Goal: Information Seeking & Learning: Learn about a topic

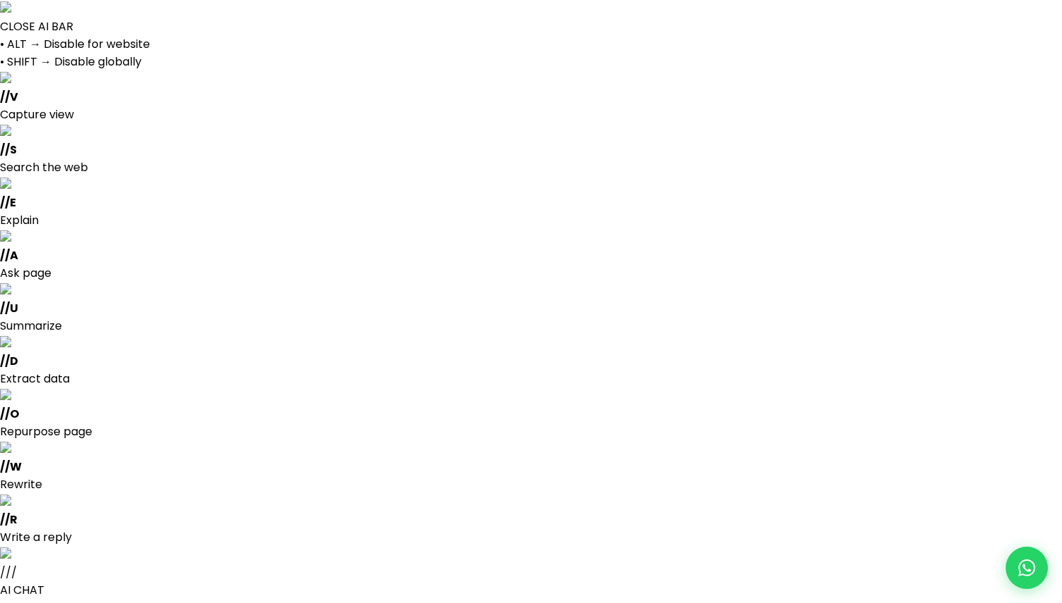
select select
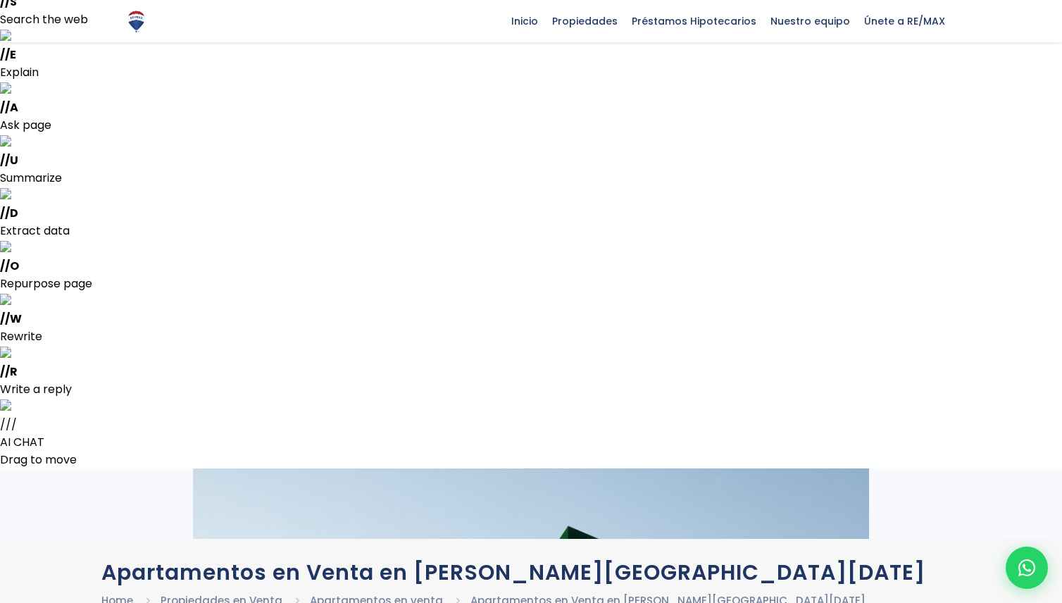
scroll to position [135, 0]
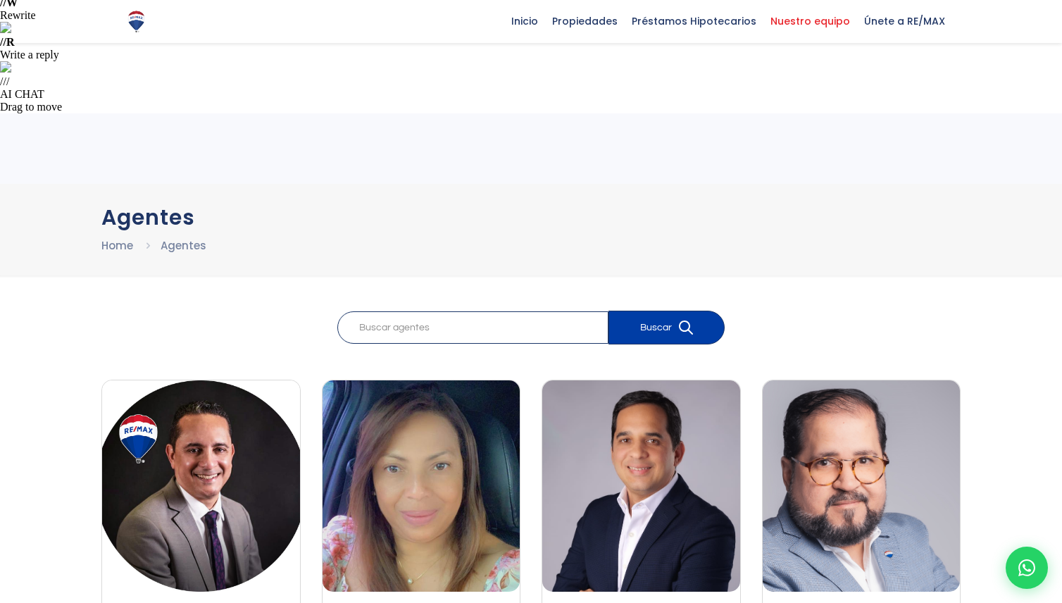
scroll to position [217, 0]
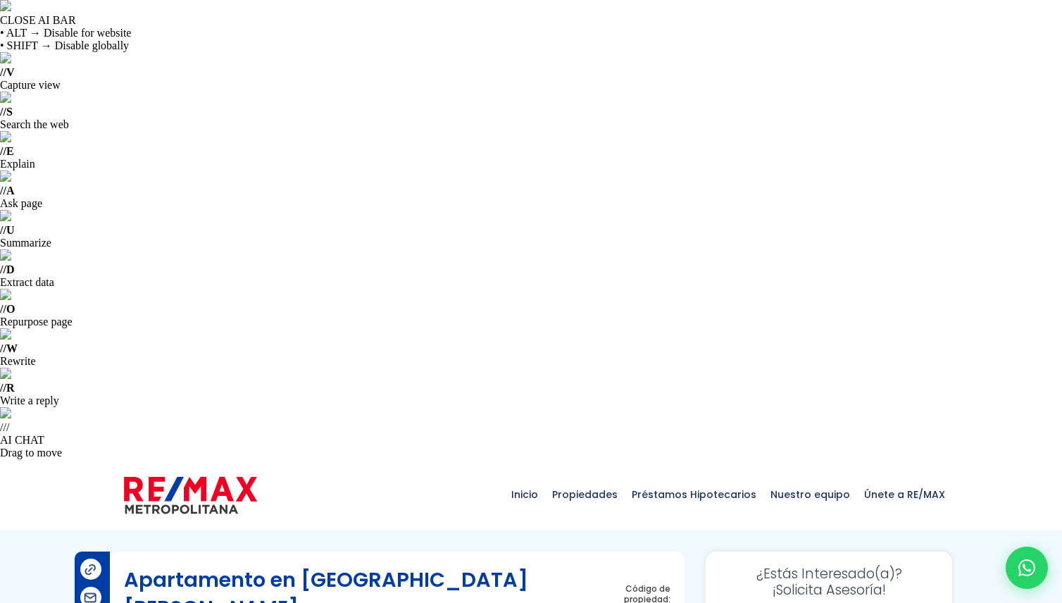
click at [645, 602] on span "210525" at bounding box center [632, 613] width 76 height 18
copy span "210525"
drag, startPoint x: 228, startPoint y: 145, endPoint x: 127, endPoint y: 139, distance: 100.9
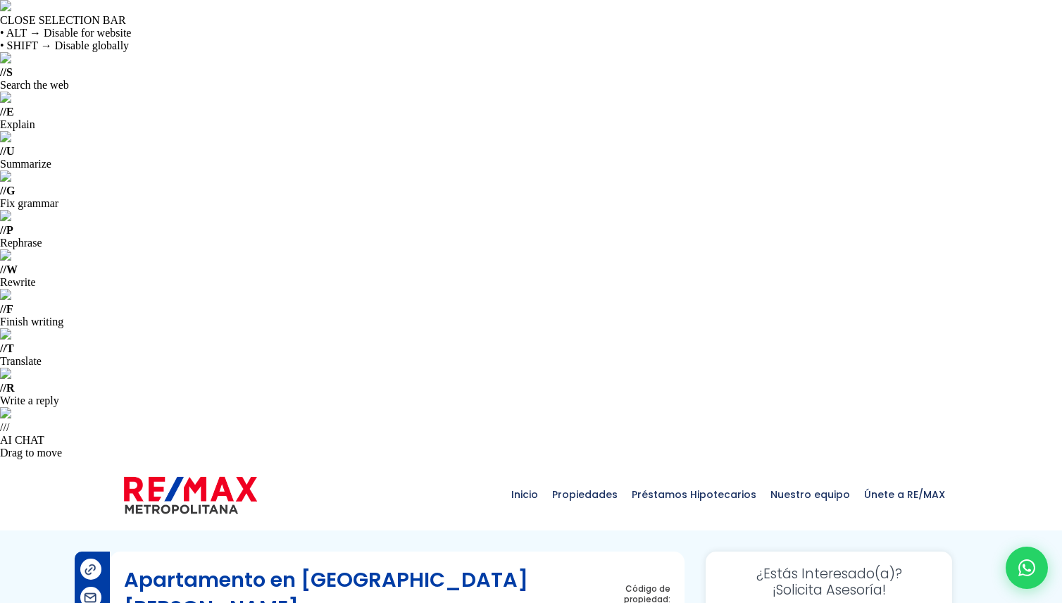
copy p "Ciudad Juan Bosch"
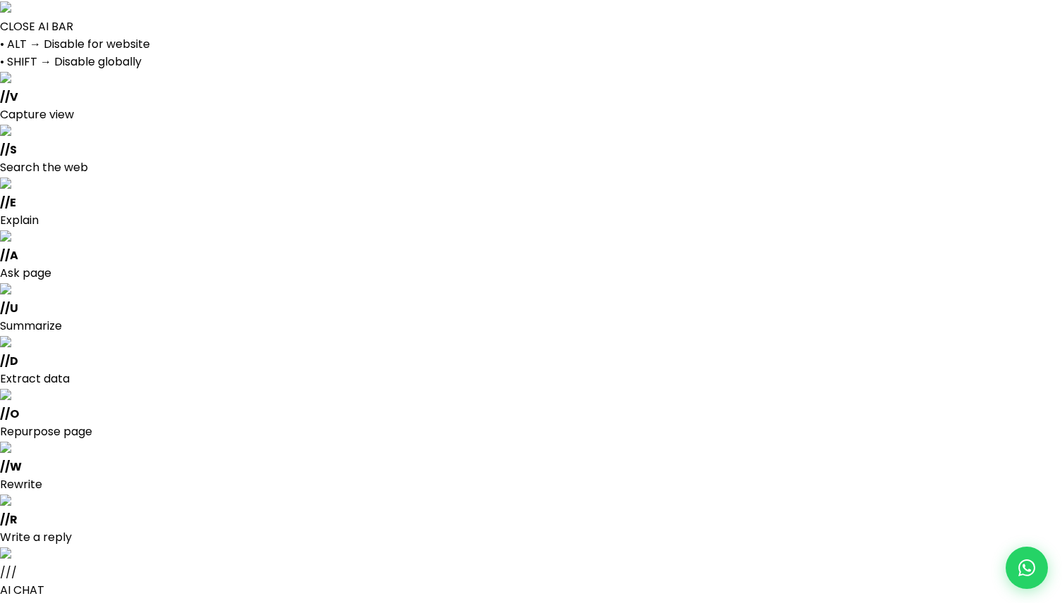
select select
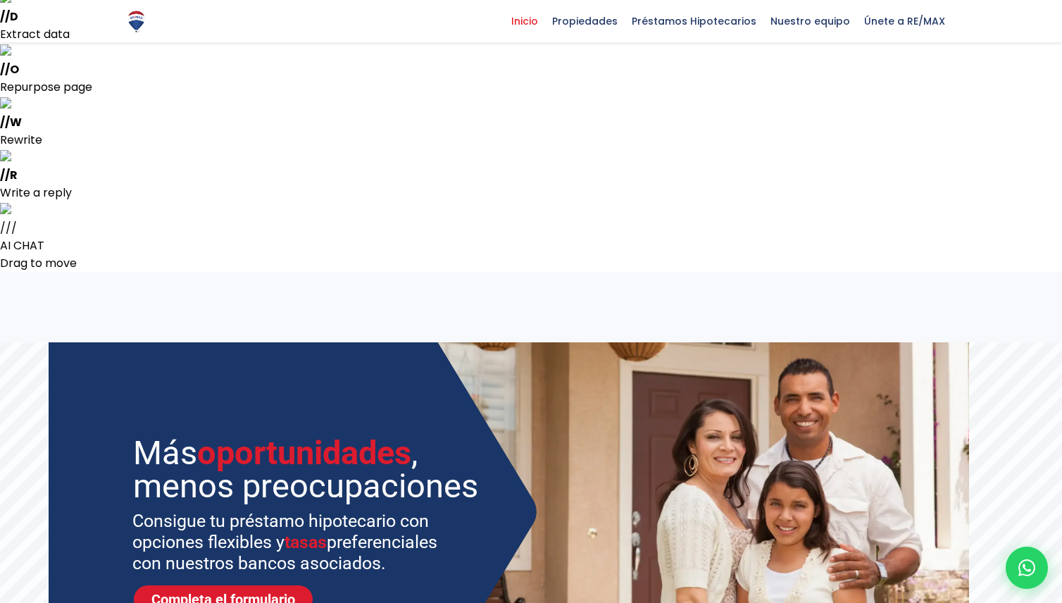
scroll to position [345, 0]
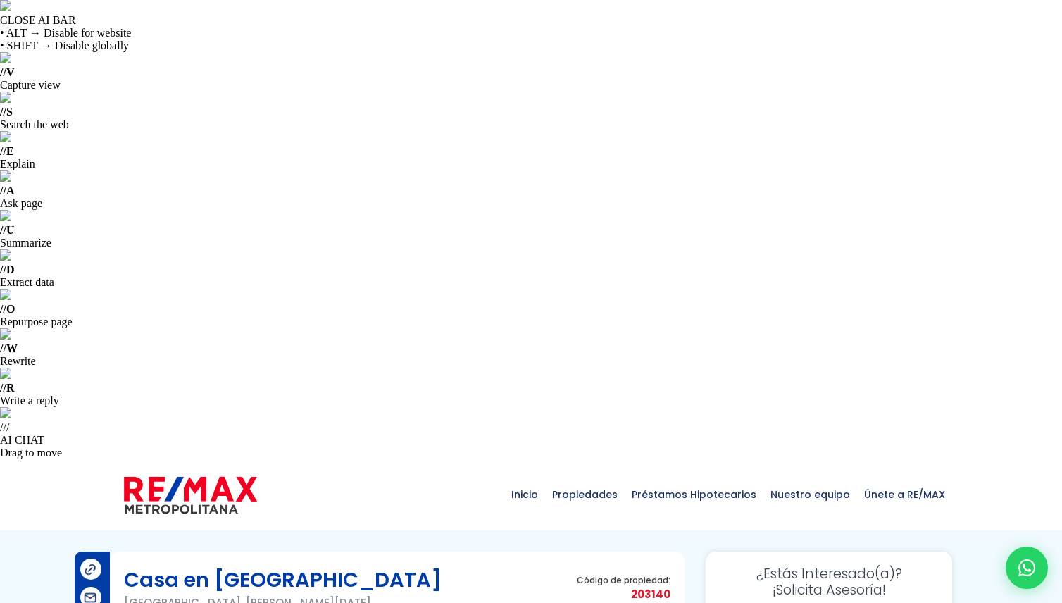
click at [644, 585] on span "203140" at bounding box center [624, 594] width 94 height 18
copy span "203140"
drag, startPoint x: 190, startPoint y: 146, endPoint x: 108, endPoint y: 142, distance: 81.8
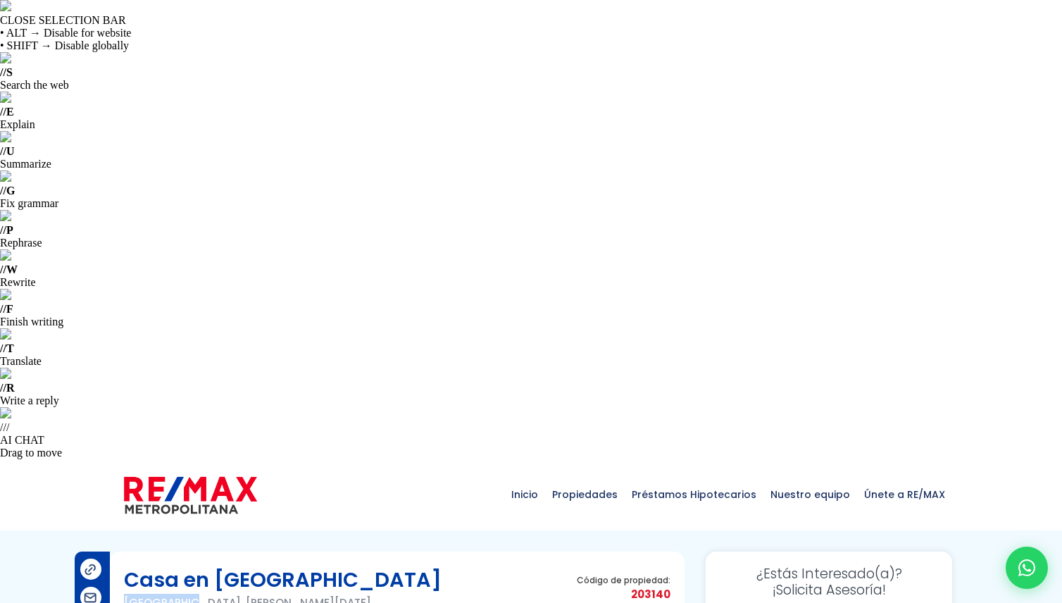
copy p "Ciudad Real"
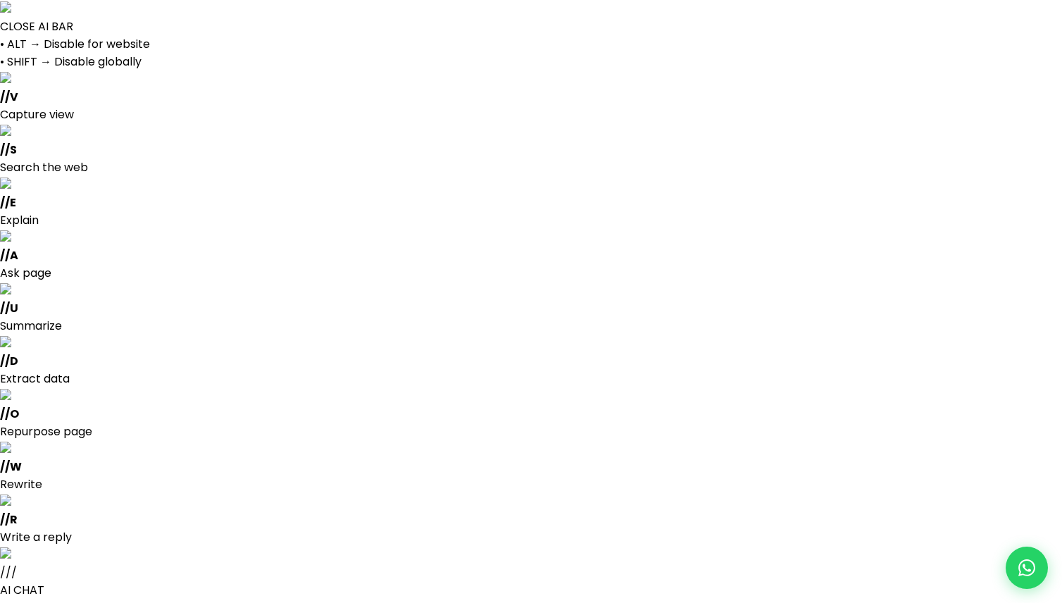
select select
